Goal: Book appointment/travel/reservation

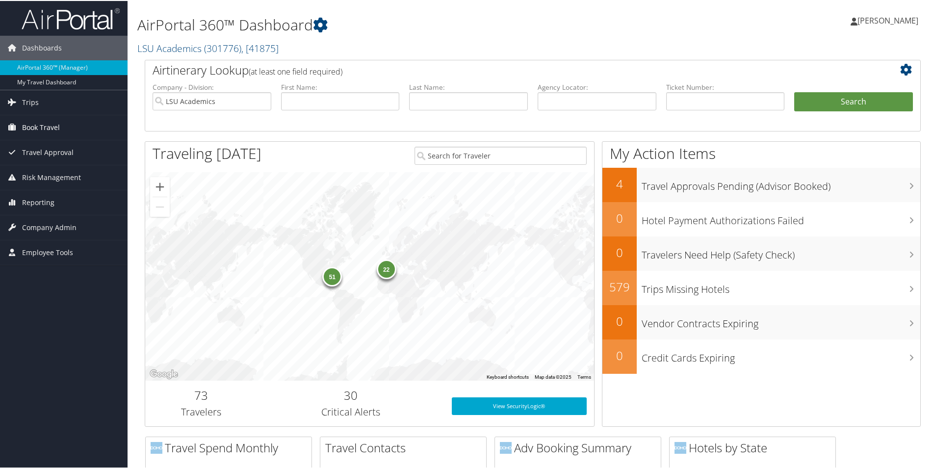
click at [37, 121] on span "Book Travel" at bounding box center [41, 126] width 38 height 25
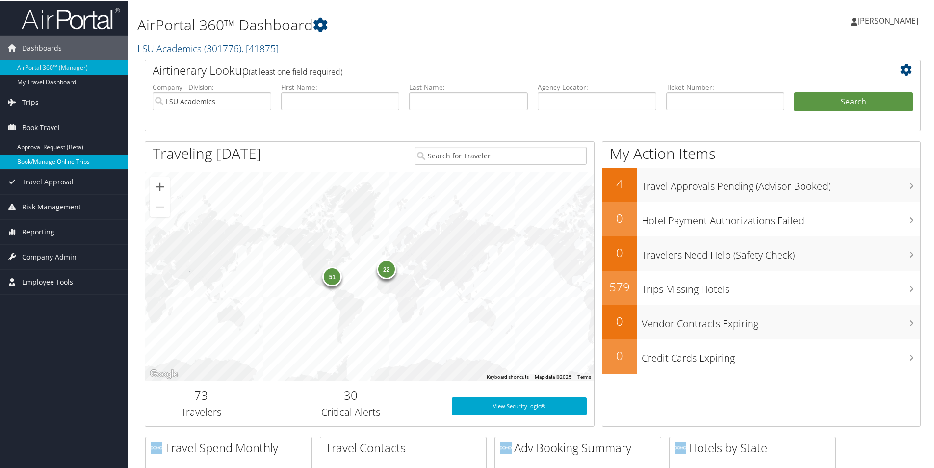
click at [34, 159] on link "Book/Manage Online Trips" at bounding box center [64, 160] width 128 height 15
